Goal: Information Seeking & Learning: Check status

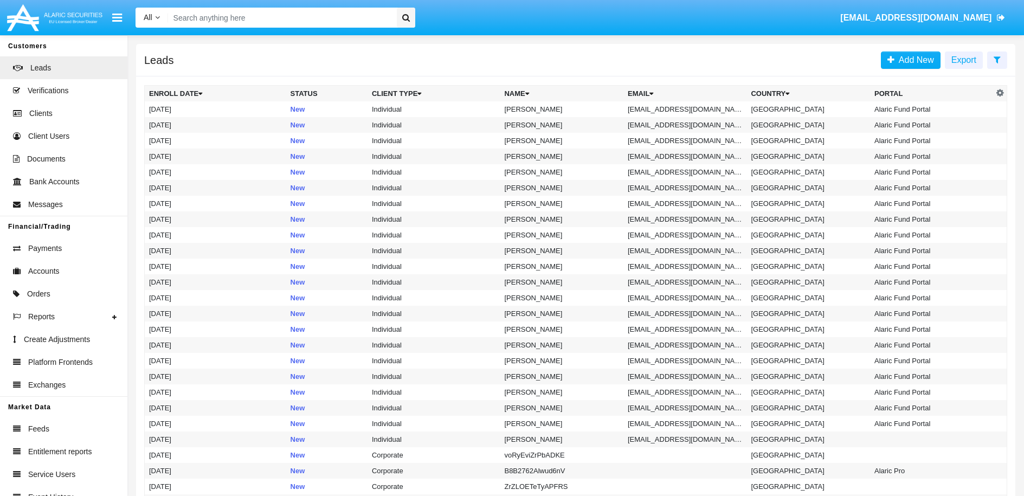
click at [310, 12] on input "Search" at bounding box center [280, 18] width 225 height 20
paste input "[EMAIL_ADDRESS][DOMAIN_NAME]"
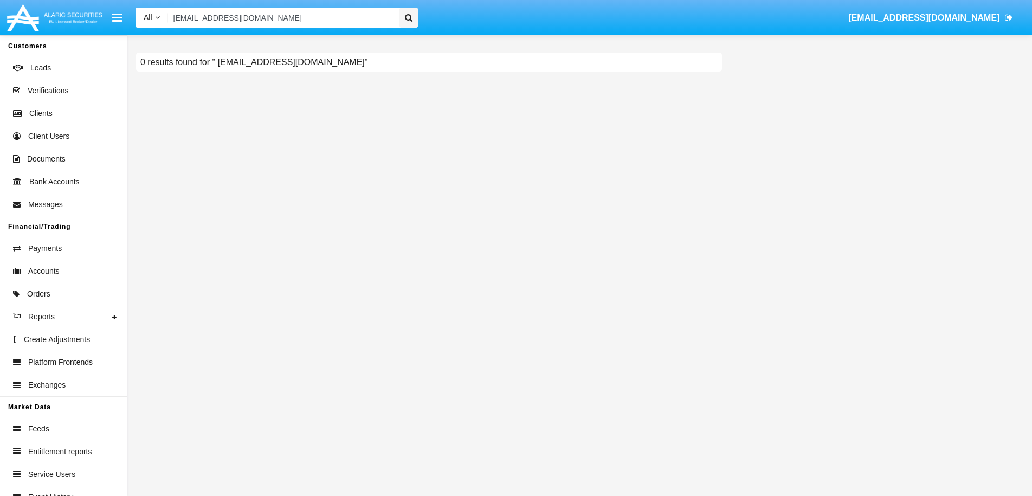
click at [415, 20] on div at bounding box center [408, 18] width 18 height 20
click at [311, 24] on input "[EMAIL_ADDRESS][DOMAIN_NAME]" at bounding box center [282, 18] width 228 height 20
click at [176, 18] on input "[EMAIL_ADDRESS][DOMAIN_NAME]" at bounding box center [282, 18] width 228 height 20
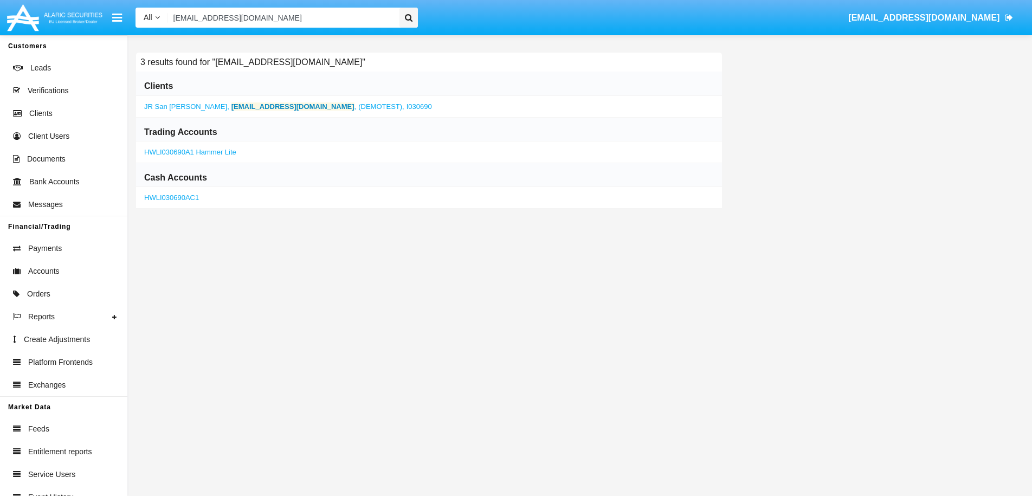
type input "[EMAIL_ADDRESS][DOMAIN_NAME]"
click at [268, 107] on b "[EMAIL_ADDRESS][DOMAIN_NAME]" at bounding box center [292, 106] width 123 height 8
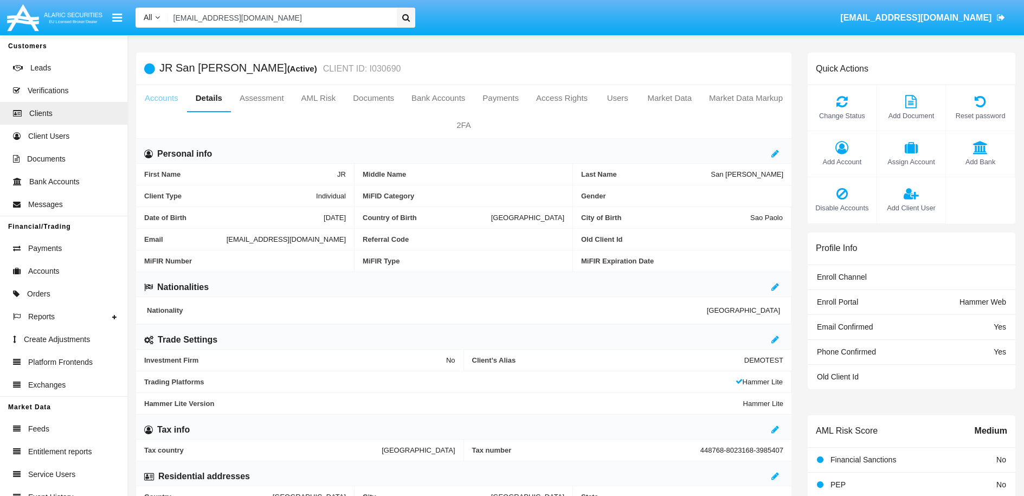
click at [170, 98] on link "Accounts" at bounding box center [161, 98] width 51 height 26
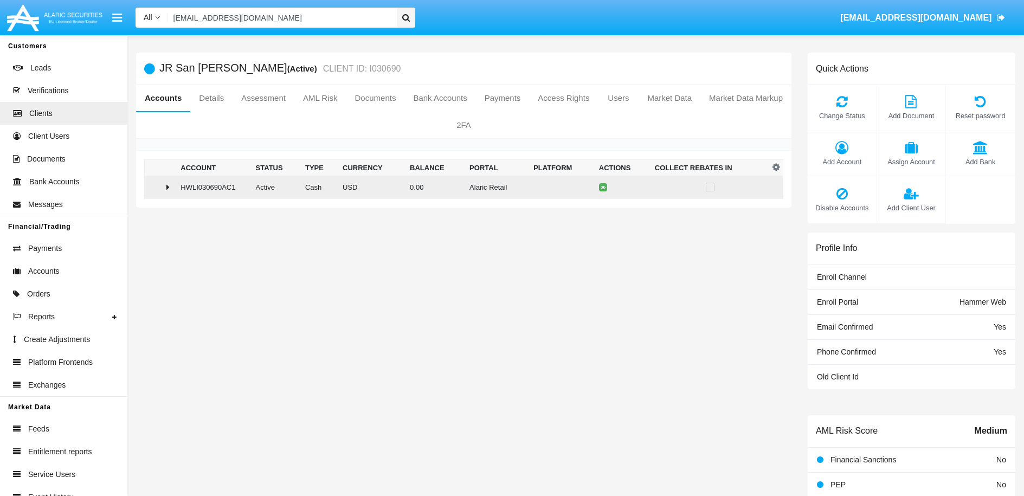
click at [168, 188] on icon at bounding box center [167, 187] width 3 height 9
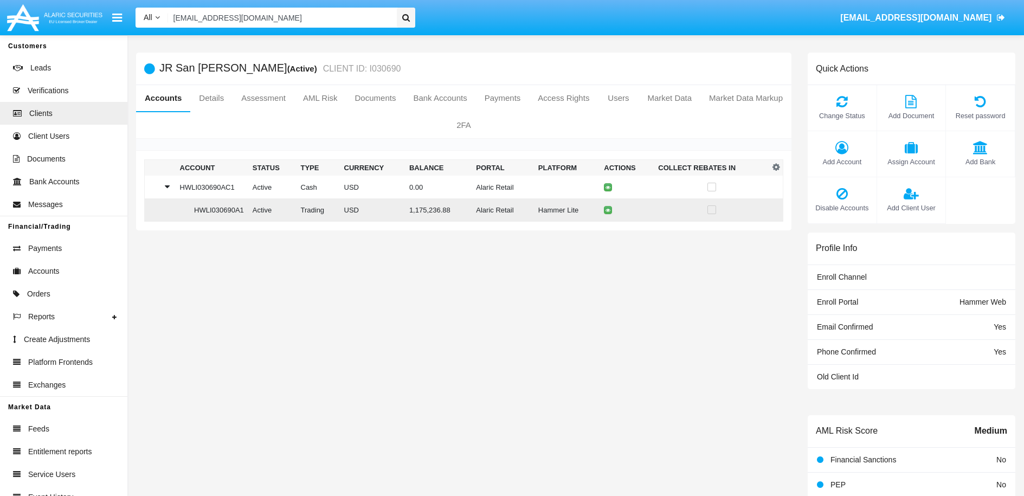
drag, startPoint x: 187, startPoint y: 210, endPoint x: 242, endPoint y: 208, distance: 54.8
click at [242, 208] on td "HWLI030690A1" at bounding box center [212, 209] width 73 height 23
copy td "HWLI030690A1"
click at [529, 101] on link "Payments" at bounding box center [503, 98] width 54 height 26
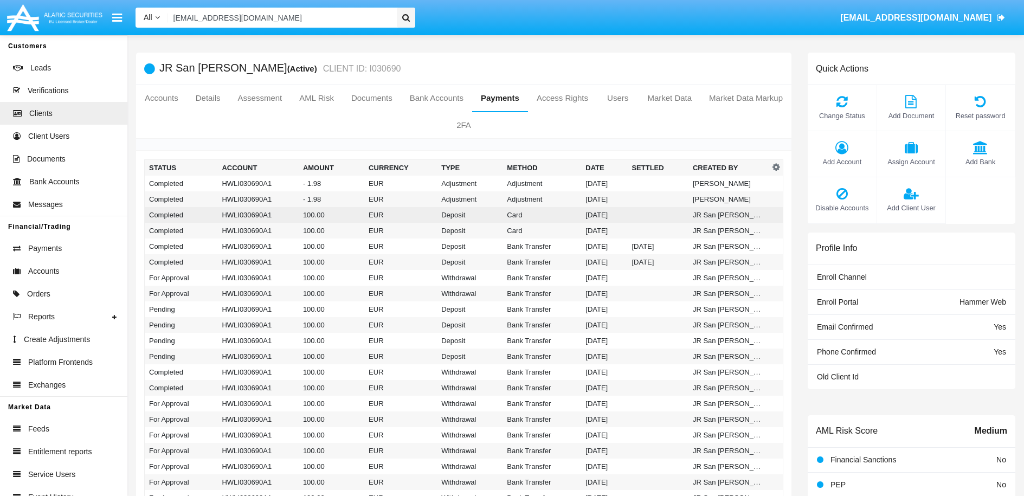
click at [337, 217] on td "100.00" at bounding box center [332, 215] width 66 height 16
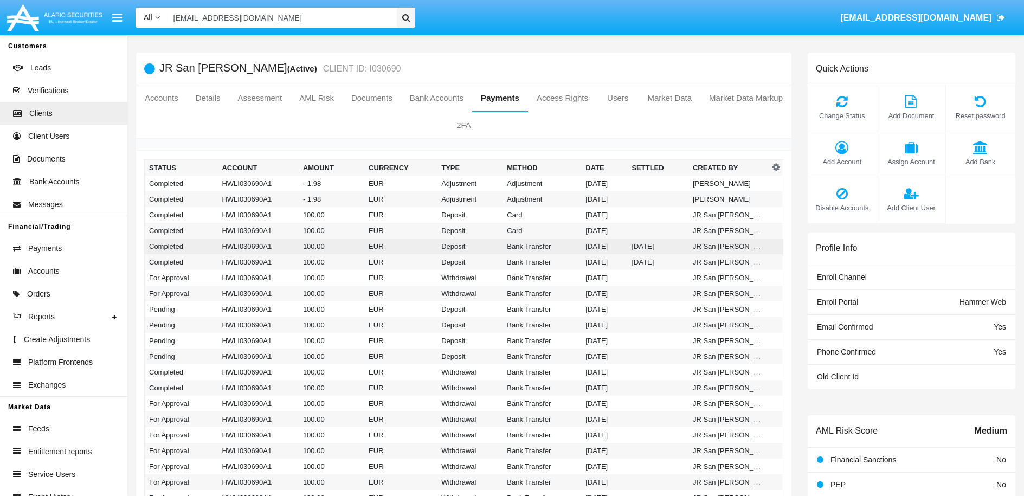
click at [475, 245] on td "Deposit" at bounding box center [470, 246] width 66 height 16
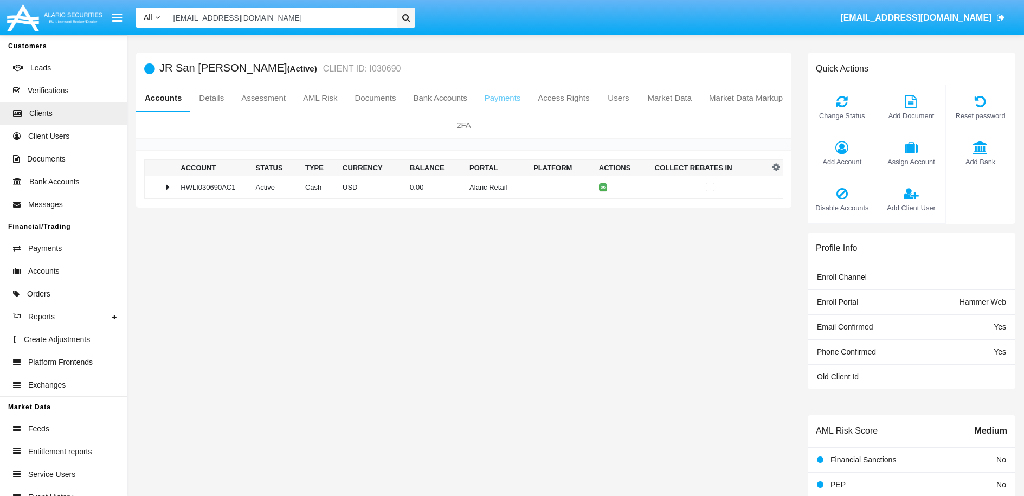
click at [529, 101] on link "Payments" at bounding box center [503, 98] width 54 height 26
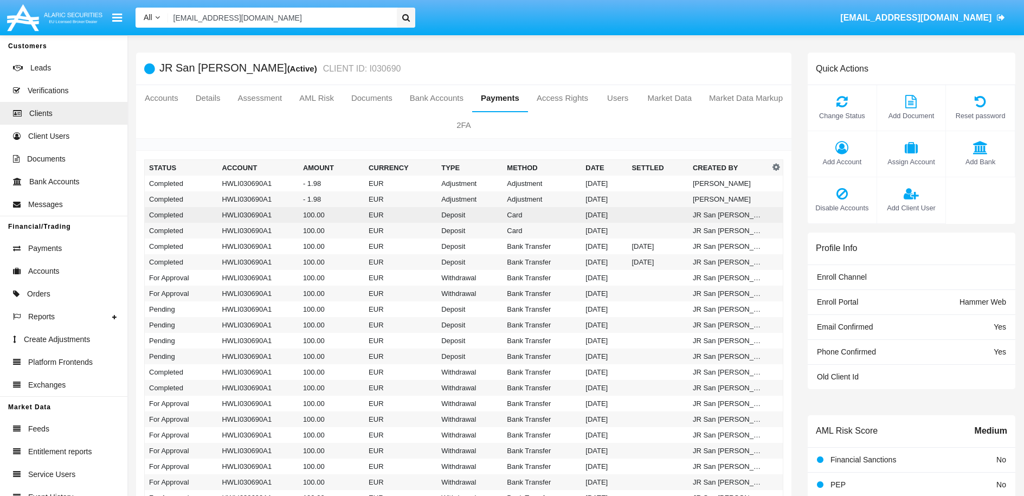
click at [265, 212] on td "HWLI030690A1" at bounding box center [257, 215] width 81 height 16
click at [253, 198] on td "HWLI030690A1" at bounding box center [257, 199] width 81 height 16
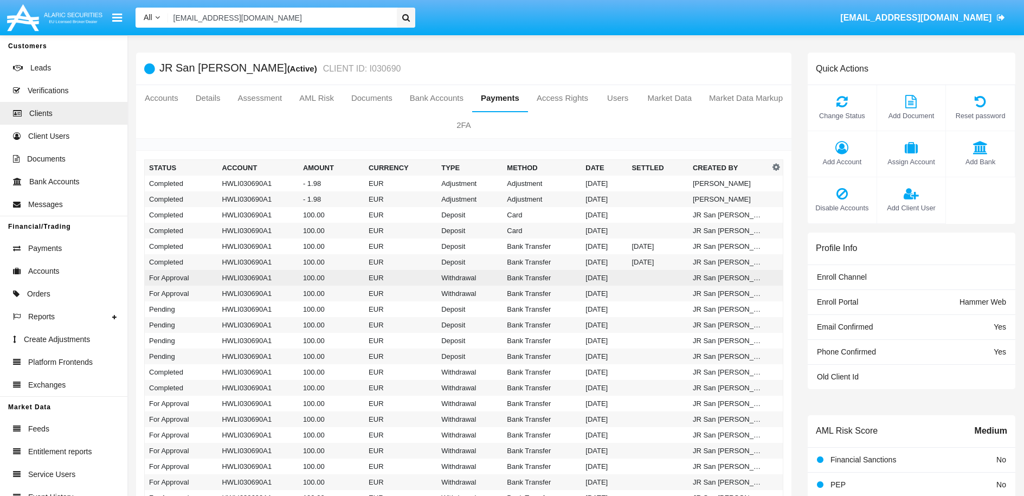
click at [269, 277] on td "HWLI030690A1" at bounding box center [257, 278] width 81 height 16
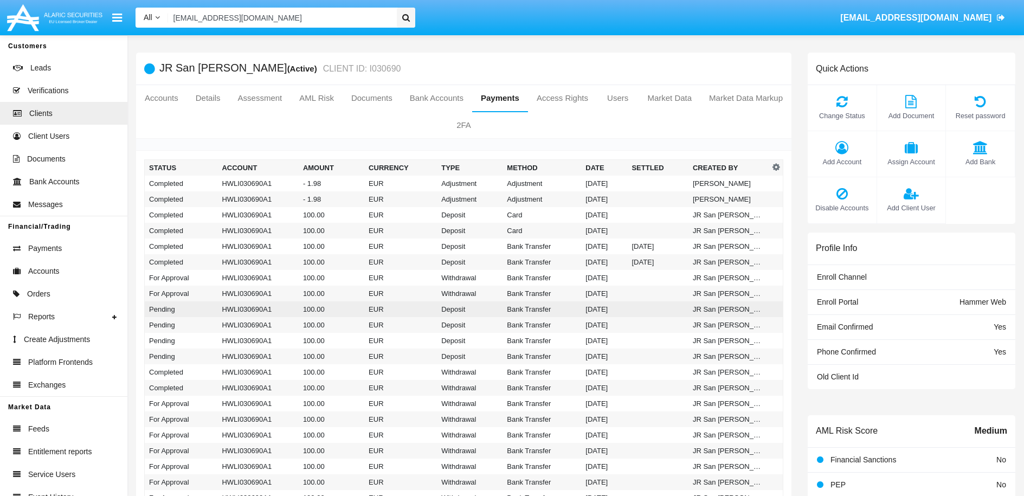
click at [315, 309] on td "100.00" at bounding box center [332, 309] width 66 height 16
click at [414, 358] on td "EUR" at bounding box center [400, 356] width 73 height 16
click at [512, 325] on td "Bank Transfer" at bounding box center [541, 325] width 79 height 16
click at [541, 292] on td "Bank Transfer" at bounding box center [541, 294] width 79 height 16
click at [437, 261] on td "Deposit" at bounding box center [470, 262] width 66 height 16
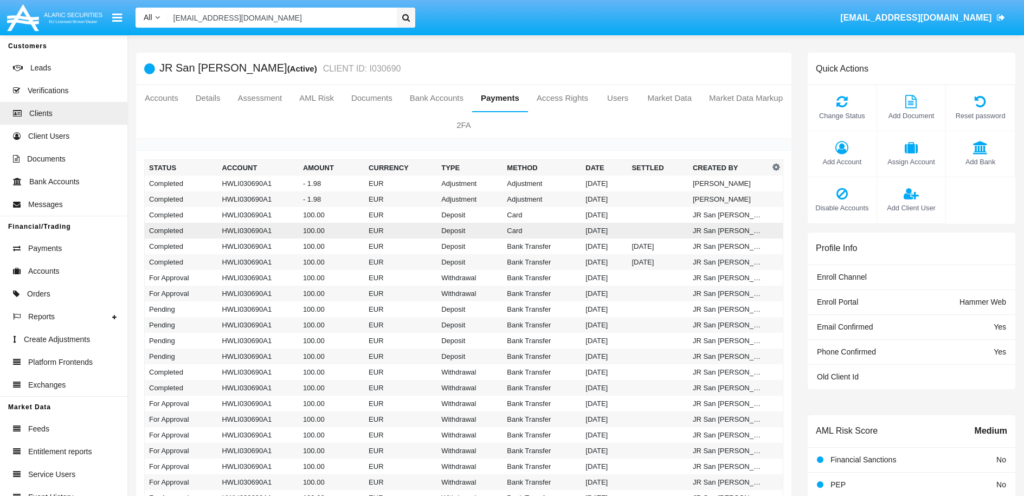
click at [289, 231] on td "HWLI030690A1" at bounding box center [257, 231] width 81 height 16
click at [380, 387] on td "EUR" at bounding box center [400, 388] width 73 height 16
click at [480, 198] on td "Adjustment" at bounding box center [470, 199] width 66 height 16
